Goal: Information Seeking & Learning: Check status

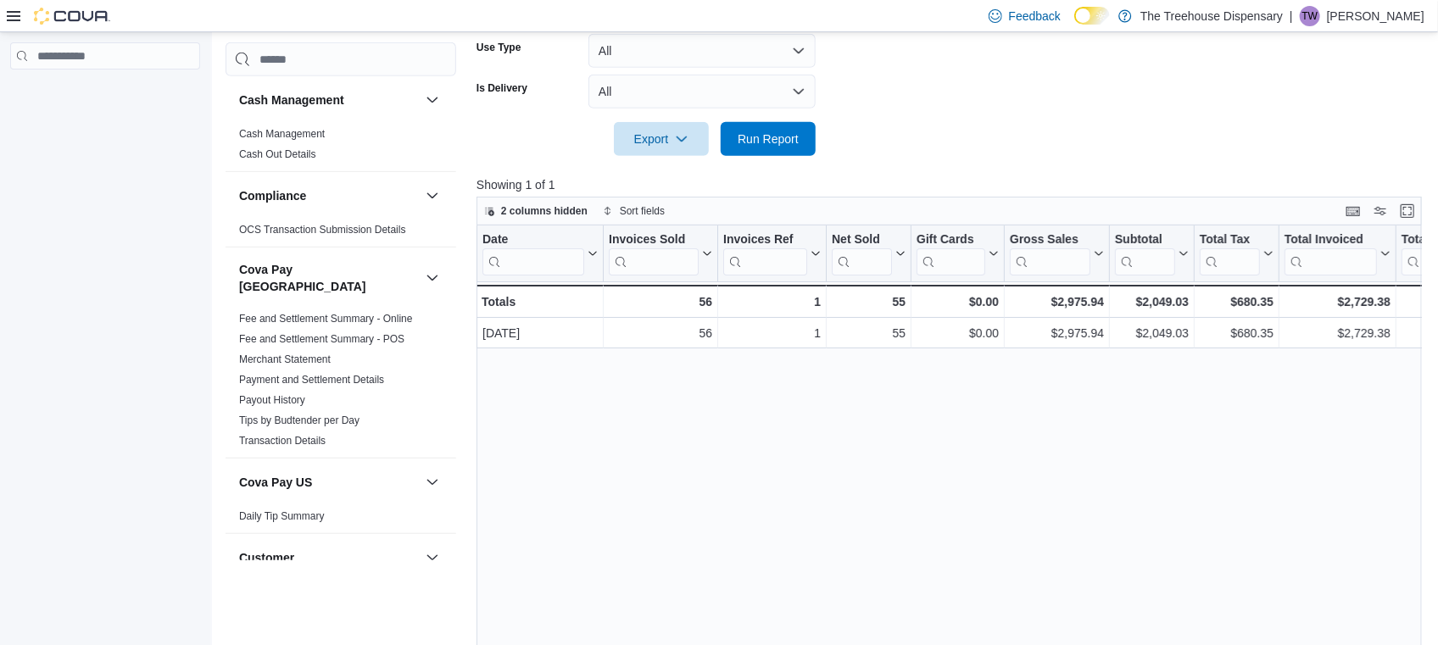
scroll to position [504, 0]
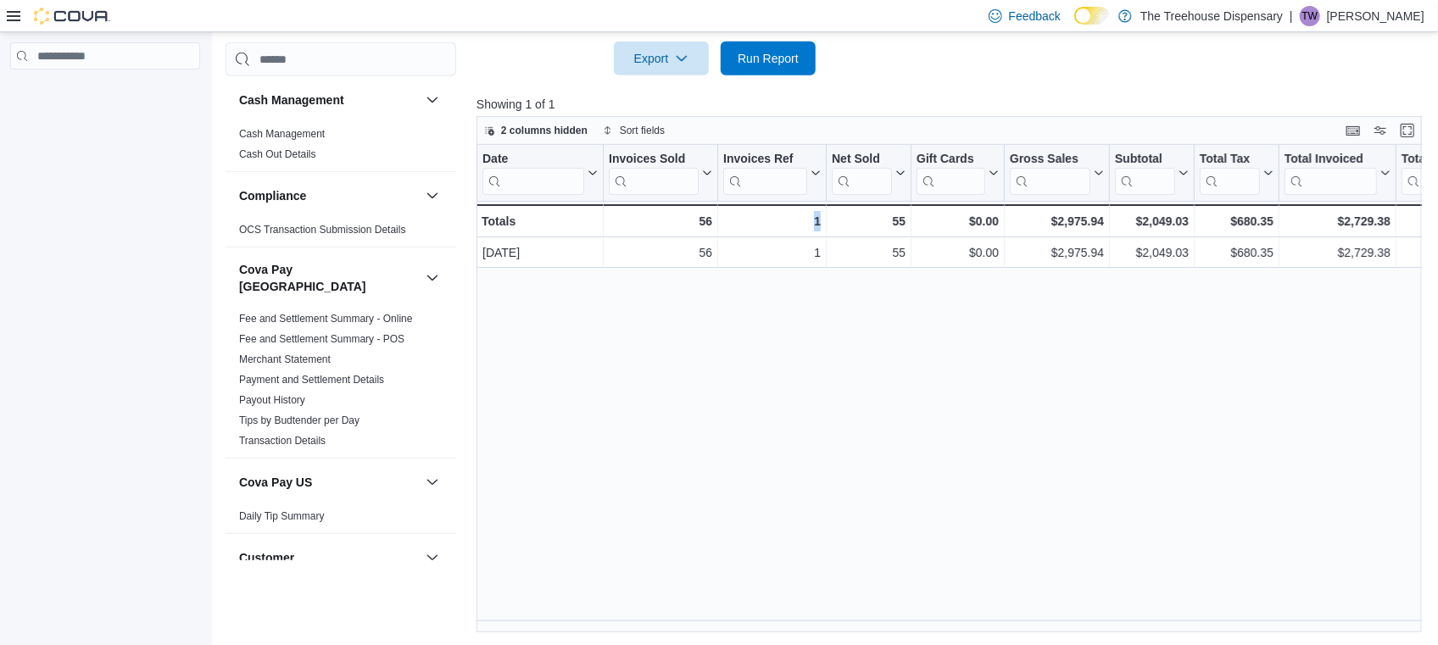
drag, startPoint x: 797, startPoint y: 634, endPoint x: 881, endPoint y: 626, distance: 84.3
click at [881, 626] on div "Reports Feedback Cash Management Cash Management Cash Out Details Compliance OC…" at bounding box center [828, 87] width 1232 height 1118
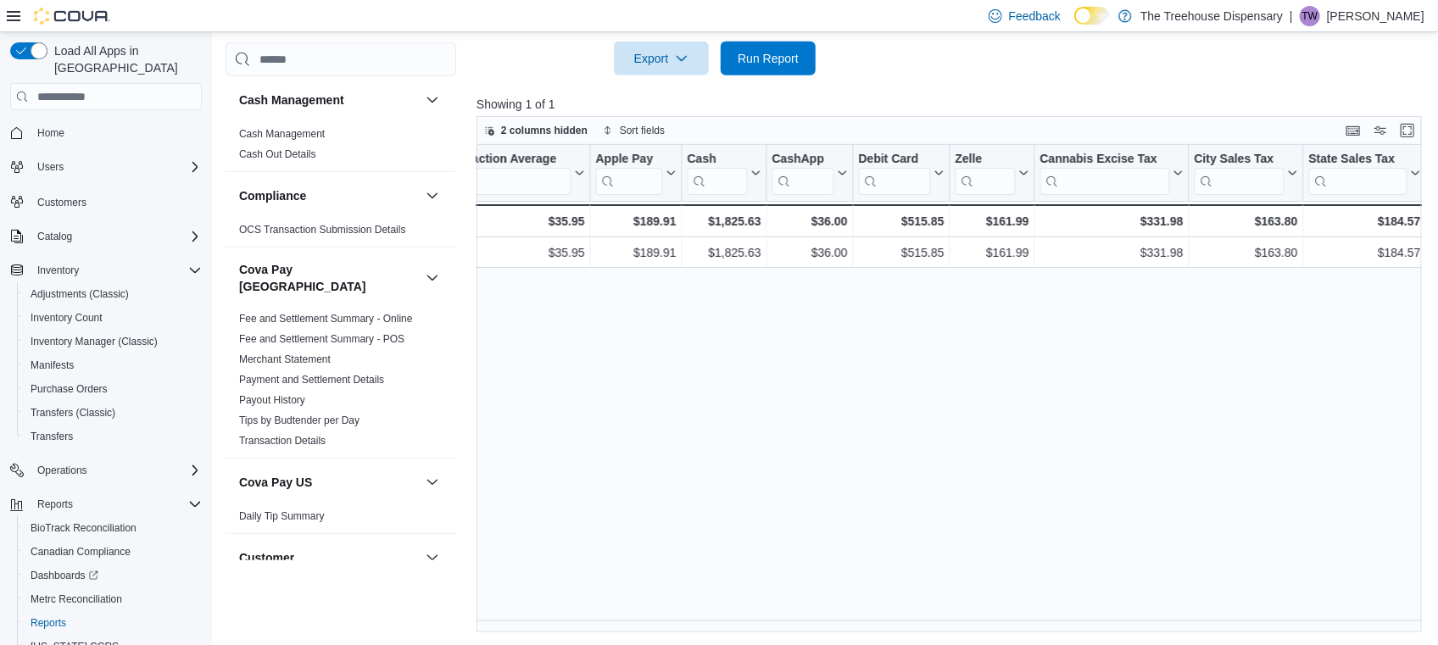
scroll to position [0, 1645]
